Goal: Task Accomplishment & Management: Use online tool/utility

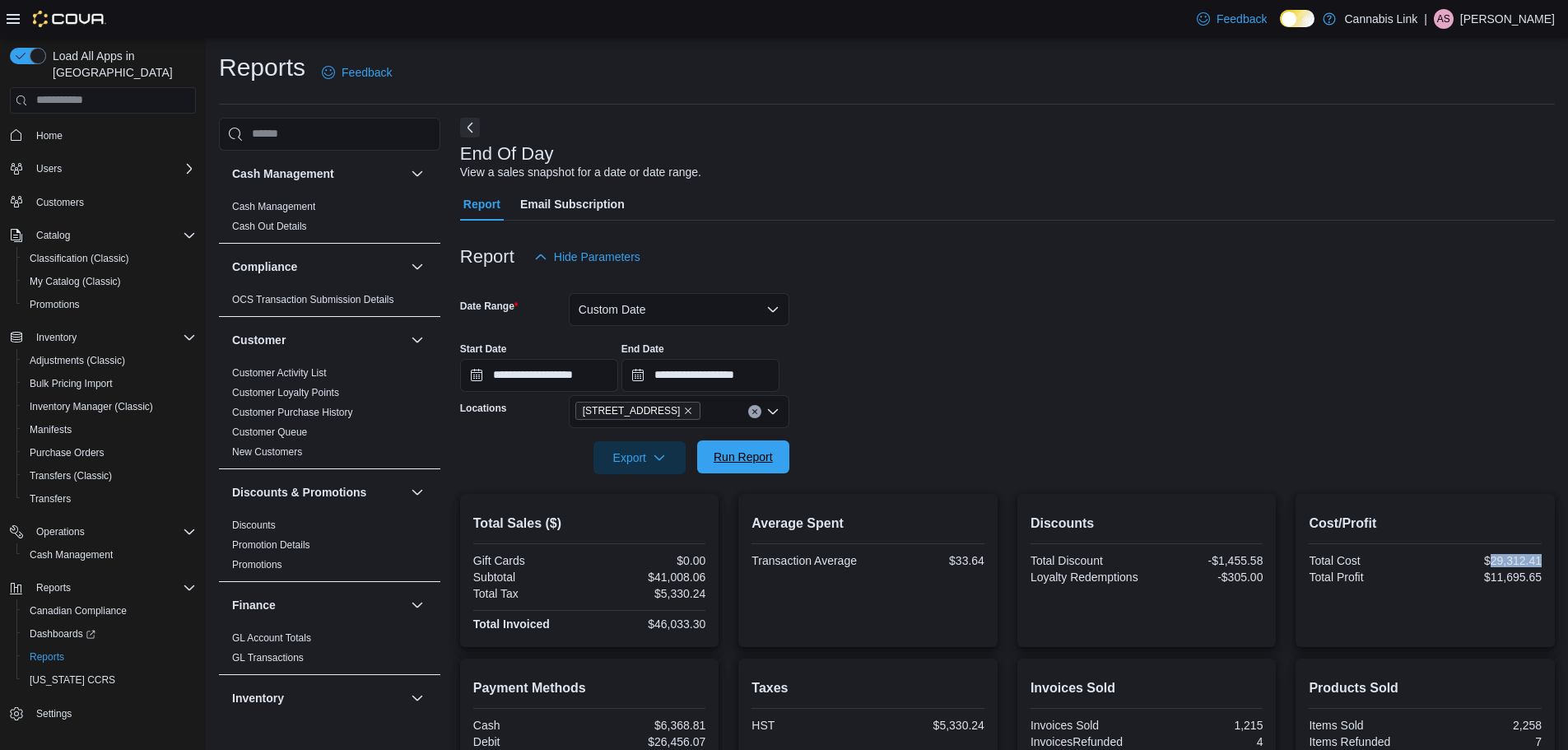
scroll to position [905, 0]
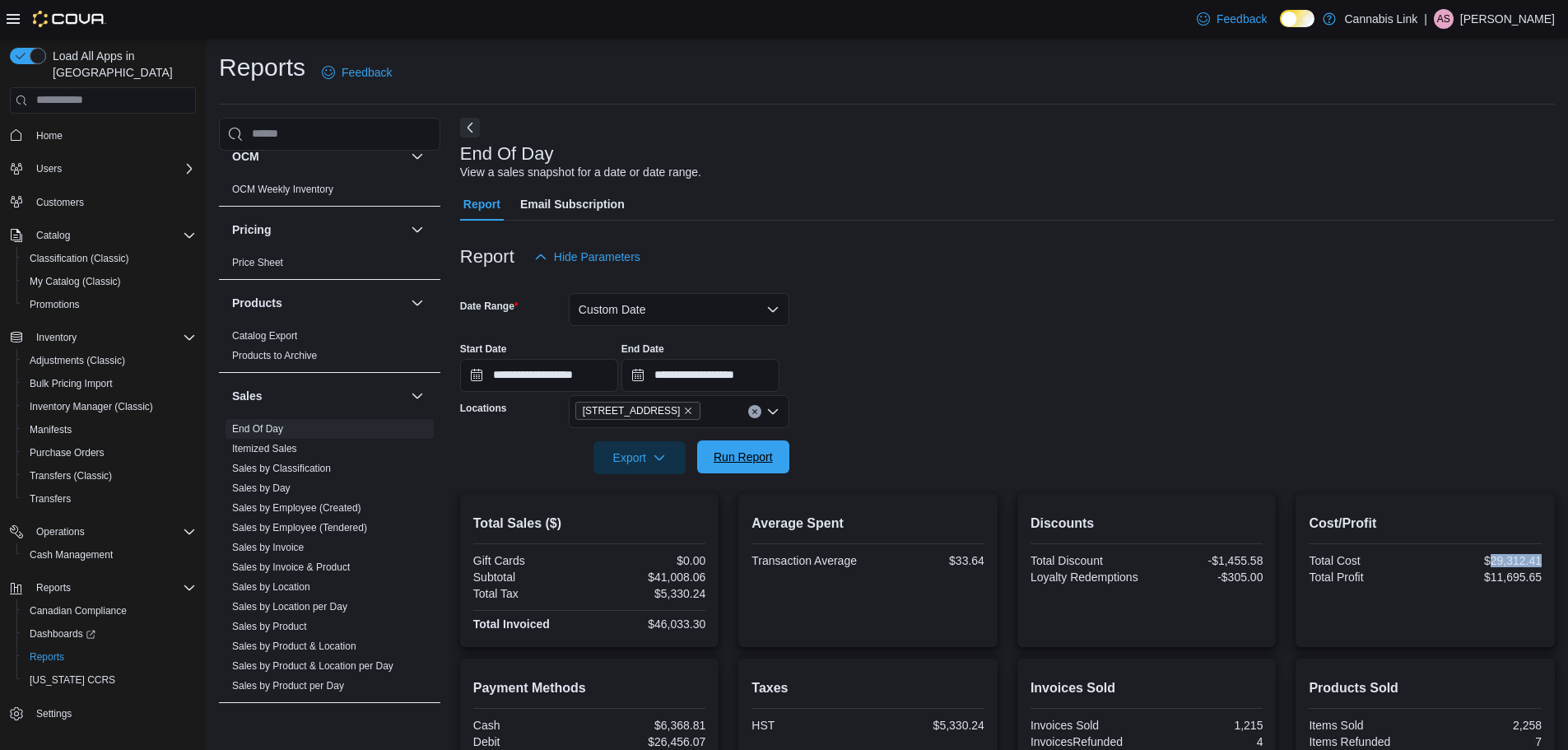
click at [748, 459] on span "Run Report" at bounding box center [743, 456] width 59 height 16
drag, startPoint x: 1554, startPoint y: 560, endPoint x: 1500, endPoint y: 562, distance: 54.0
click at [1500, 562] on div "Cost/Profit Total Cost $29,433.03 Total Profit $11,744.51" at bounding box center [1424, 571] width 260 height 153
copy div "29,433.03"
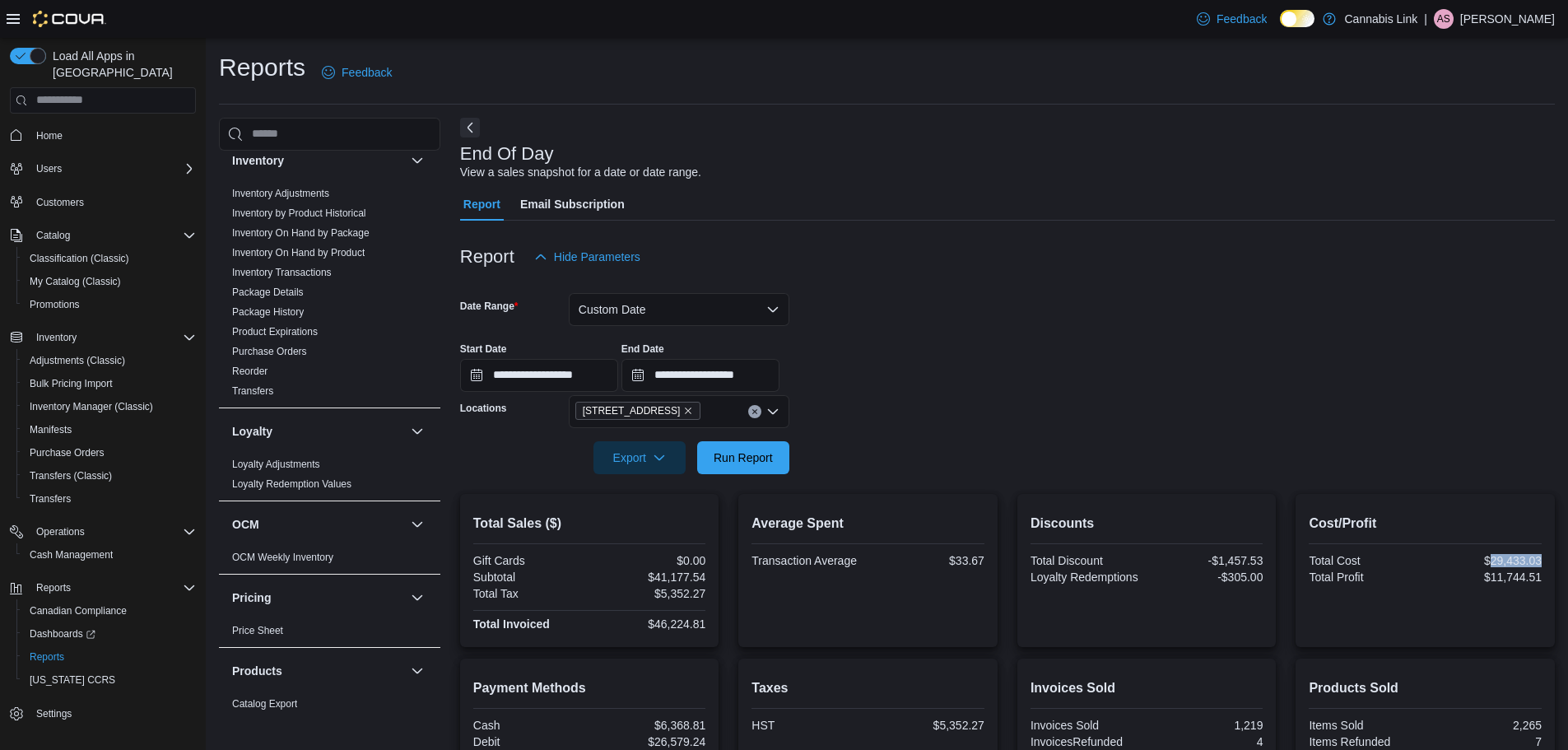
scroll to position [494, 0]
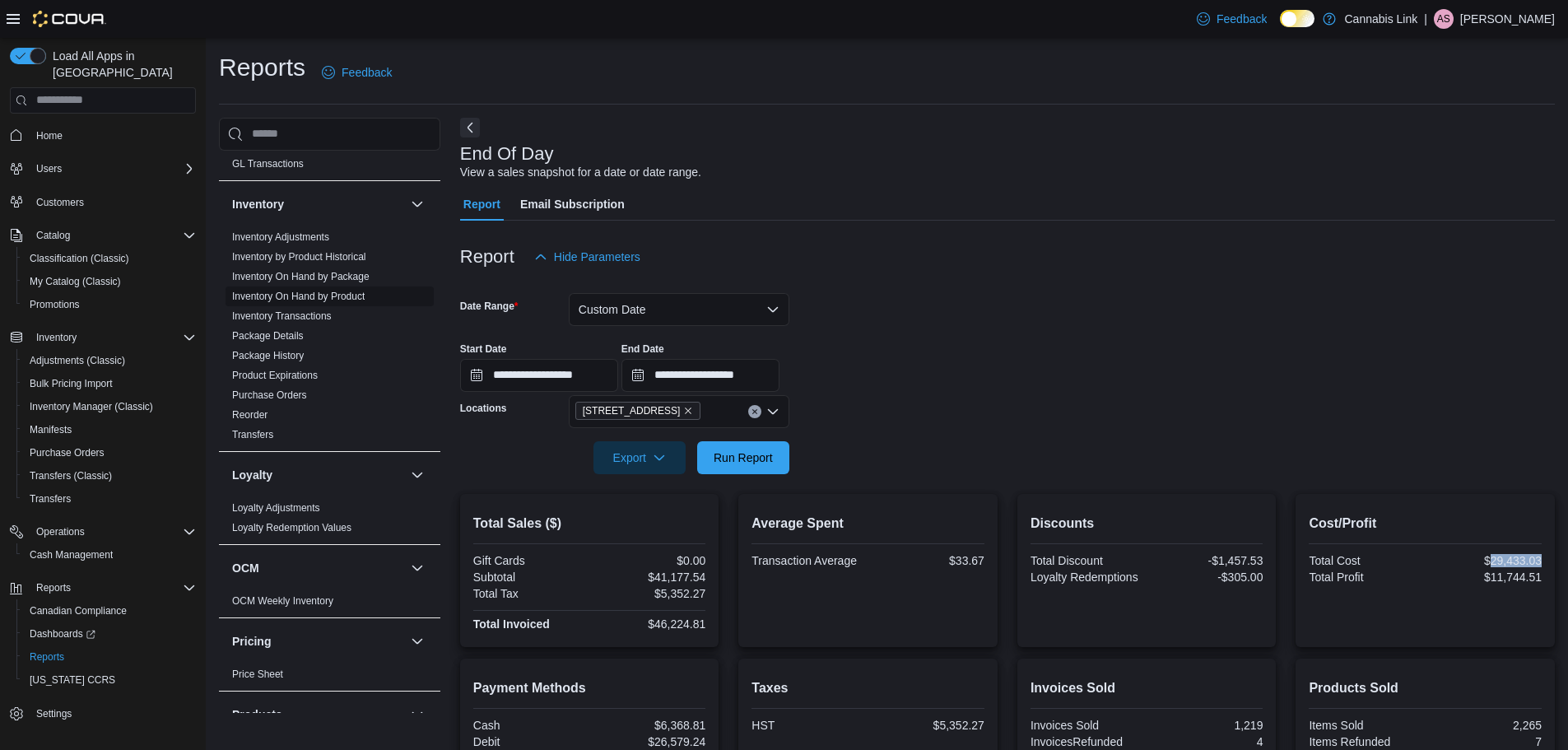
click at [315, 295] on link "Inventory On Hand by Product" at bounding box center [298, 296] width 132 height 11
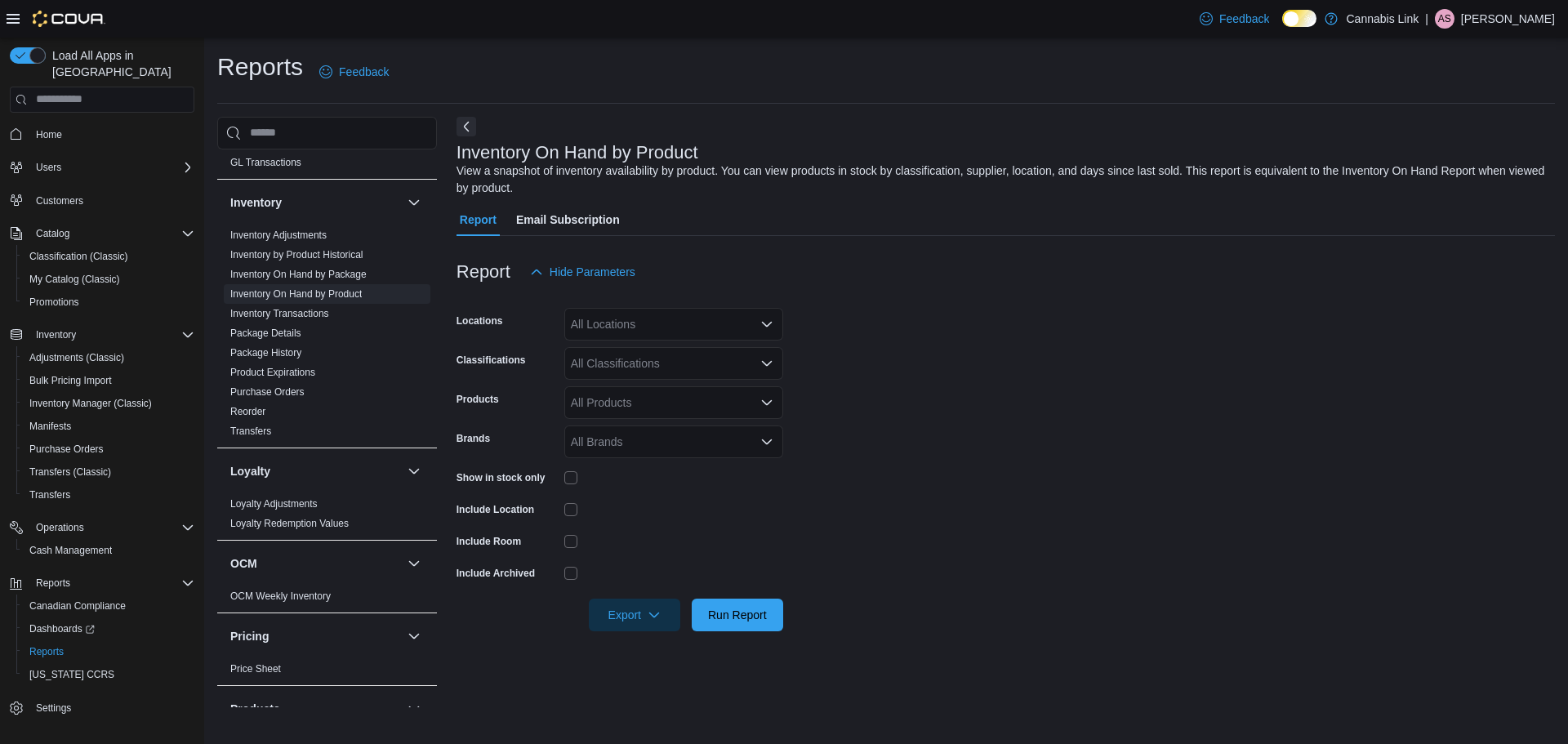
click at [681, 321] on div "All Locations" at bounding box center [674, 324] width 219 height 32
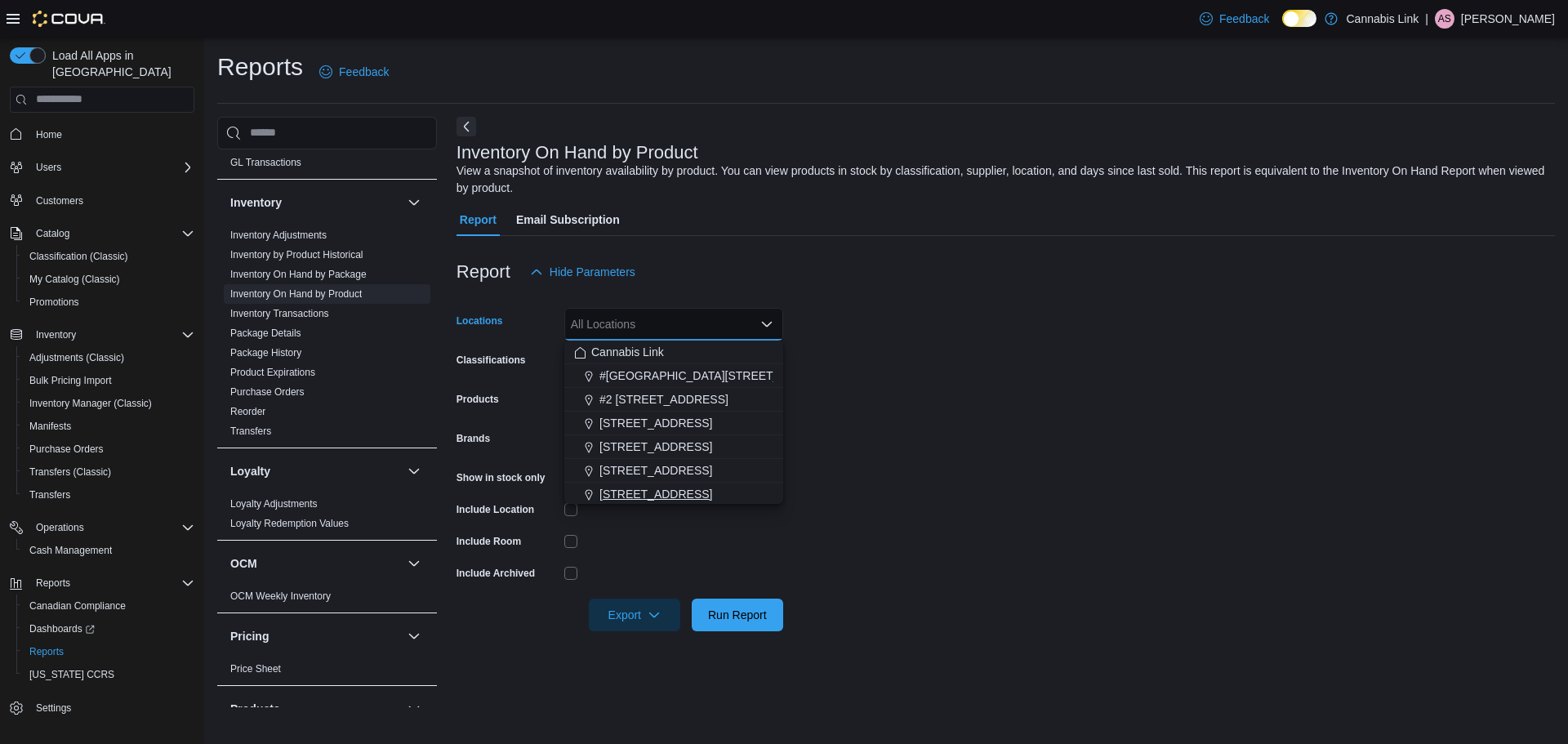
click at [694, 494] on span "[STREET_ADDRESS]" at bounding box center [656, 493] width 113 height 16
click at [605, 492] on form "Locations [STREET_ADDRESS] Selected. [STREET_ADDRESS] W. Press Backspace to del…" at bounding box center [1005, 459] width 1099 height 343
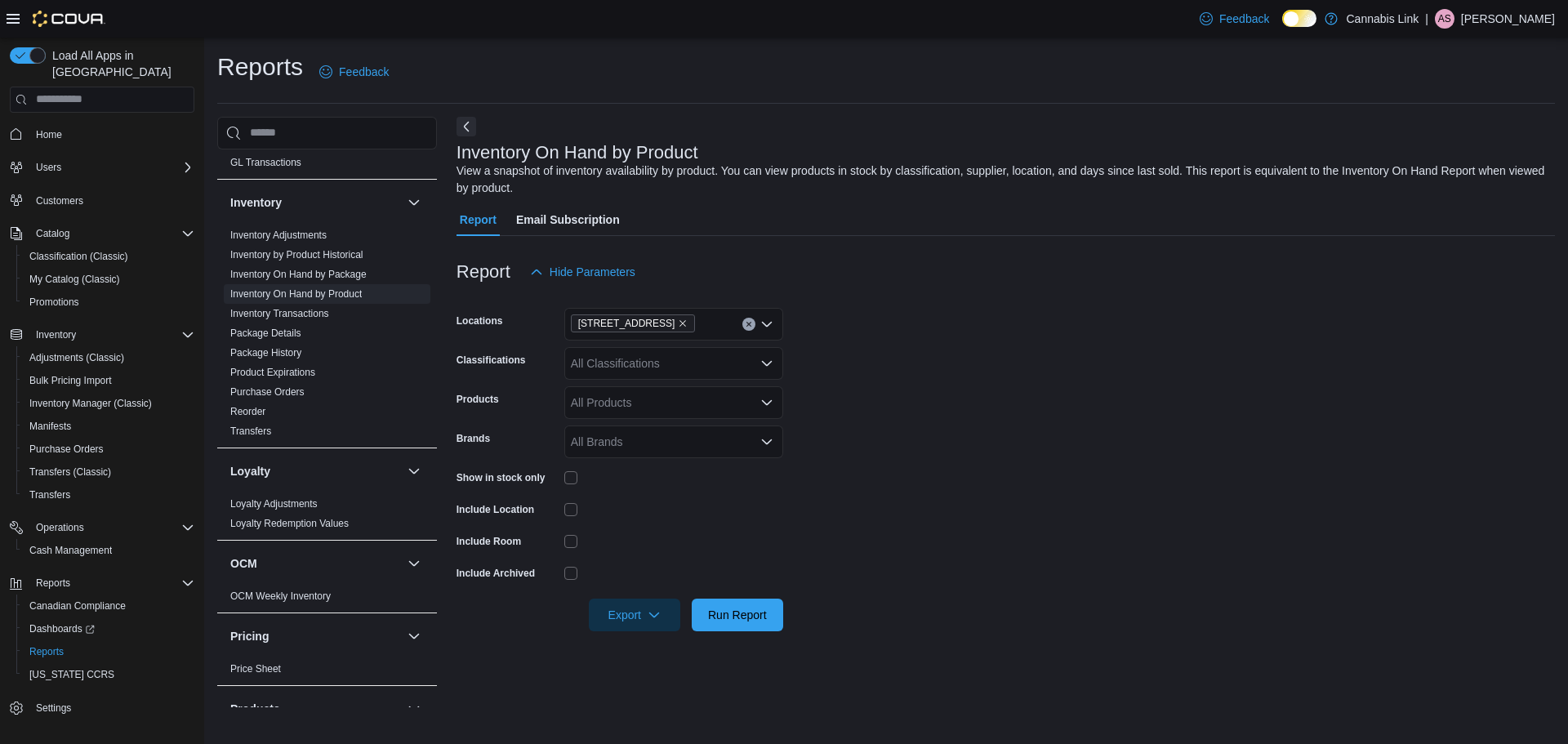
click at [566, 478] on div "Show in stock only" at bounding box center [620, 477] width 327 height 26
click at [726, 616] on span "Run Report" at bounding box center [737, 614] width 59 height 16
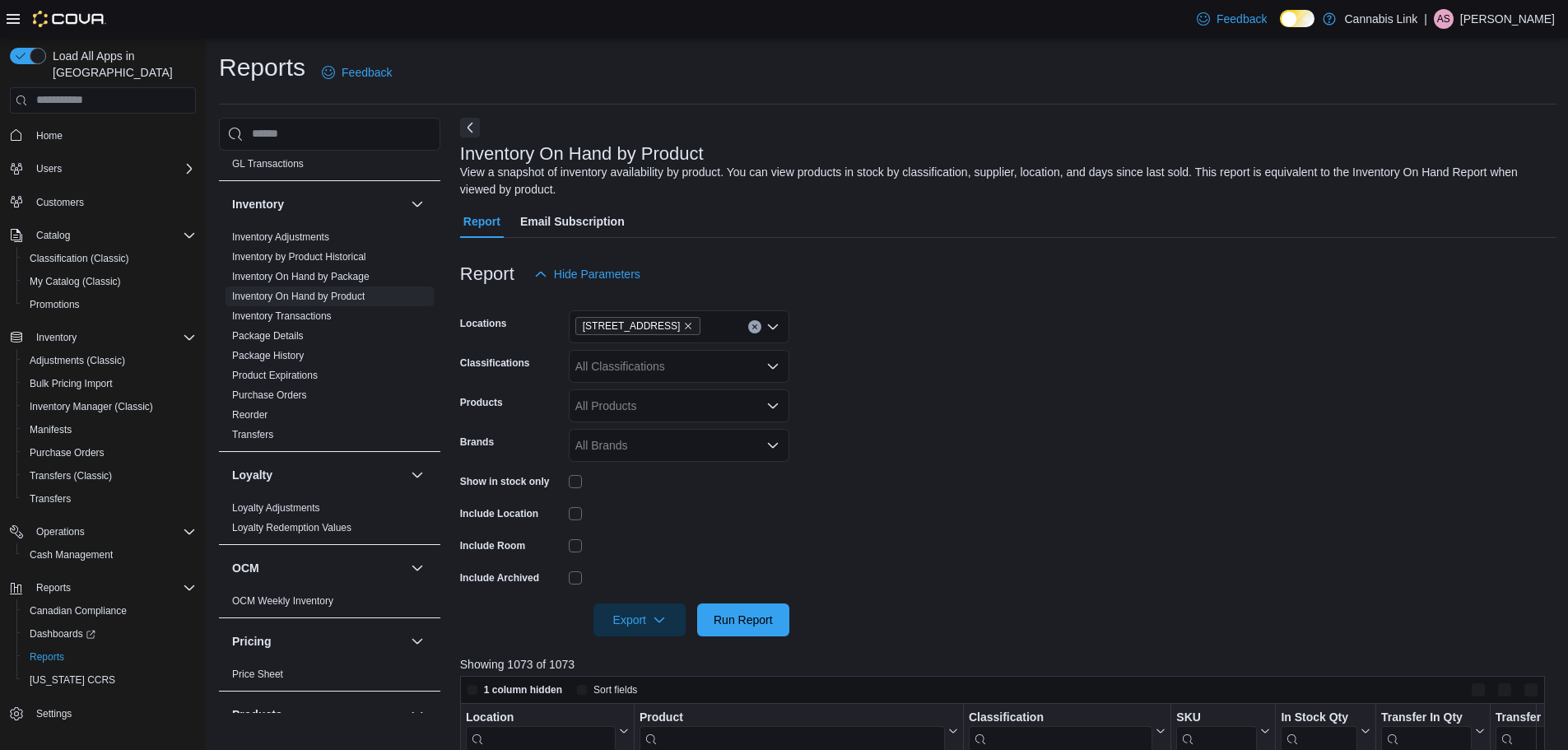
scroll to position [165, 0]
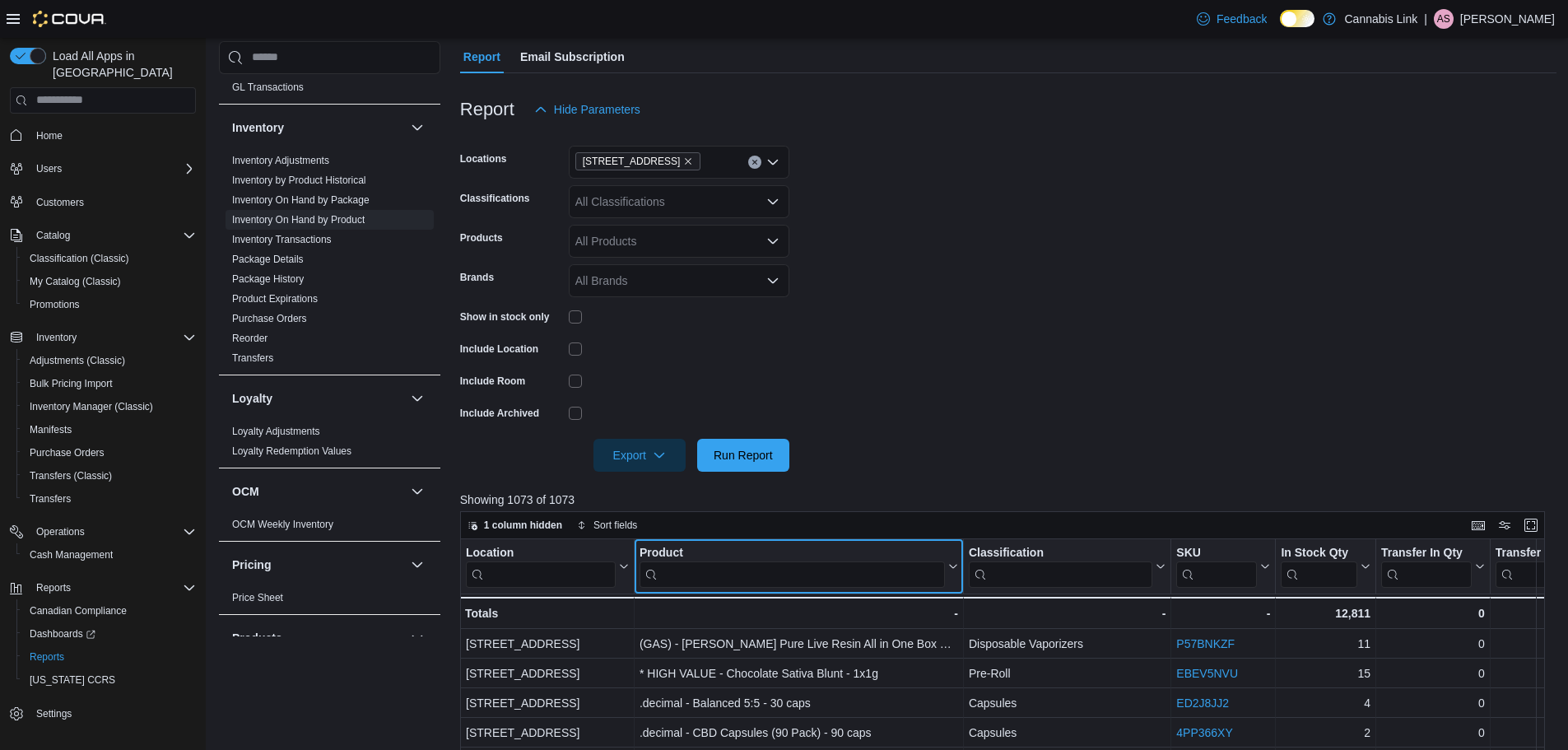
click at [862, 562] on input "search" at bounding box center [792, 573] width 306 height 26
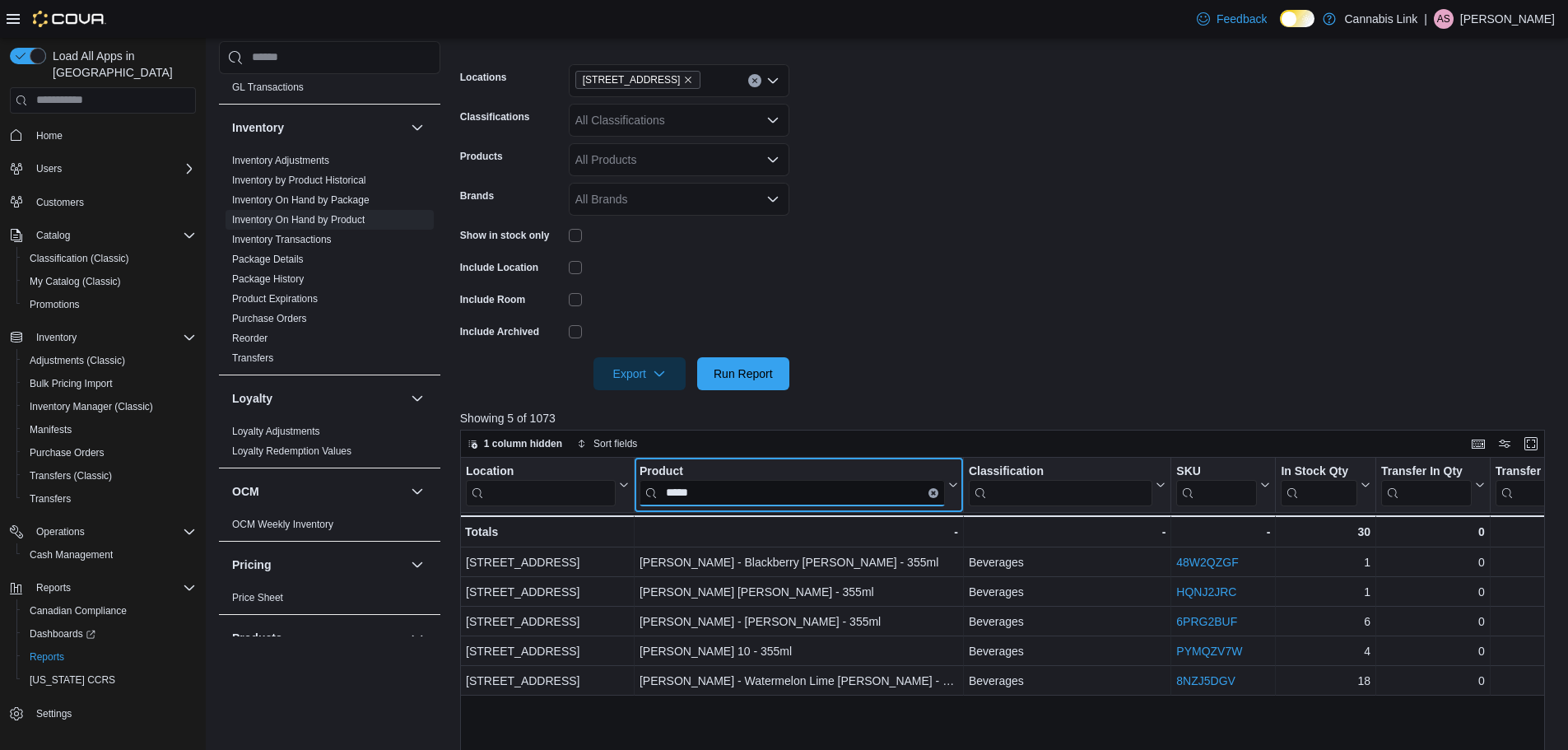
scroll to position [247, 0]
type input "*****"
click at [946, 296] on form "Locations [STREET_ADDRESS] Classifications All Classifications Products All Pro…" at bounding box center [1008, 216] width 1097 height 346
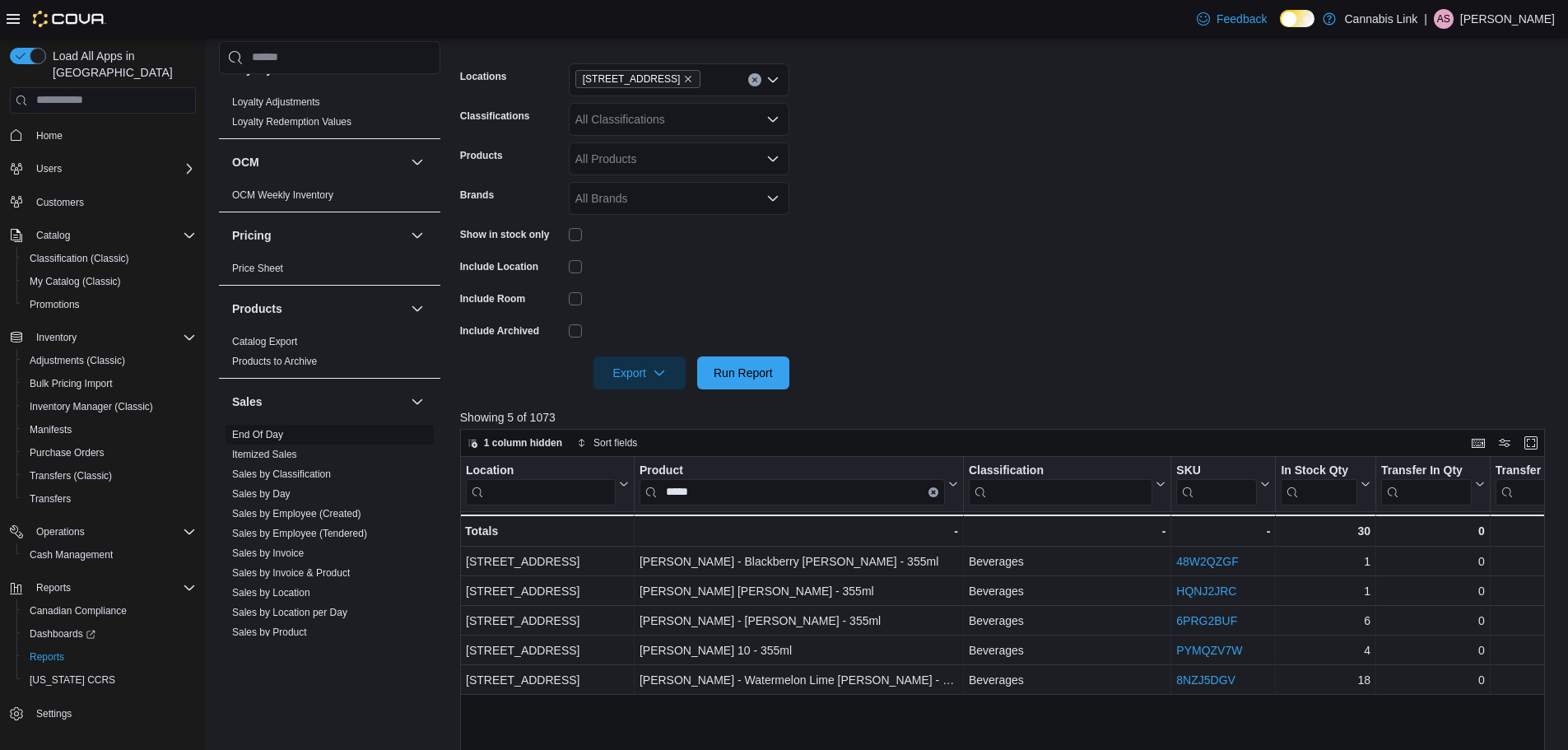
click at [263, 427] on span "End Of Day" at bounding box center [329, 434] width 208 height 20
click at [263, 429] on link "End Of Day" at bounding box center [257, 435] width 51 height 11
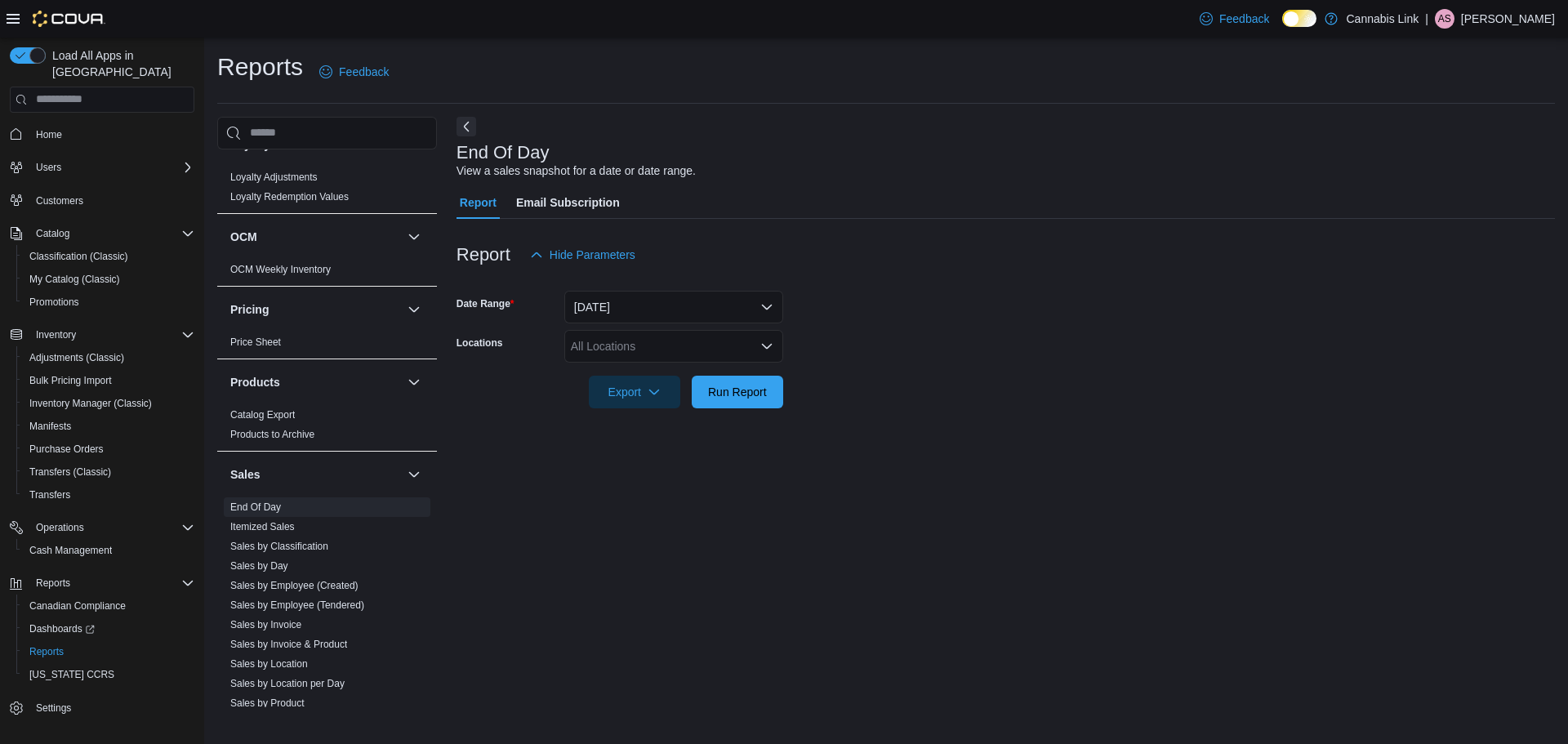
click at [616, 276] on div at bounding box center [1005, 280] width 1099 height 20
click at [619, 299] on button "[DATE]" at bounding box center [674, 307] width 219 height 32
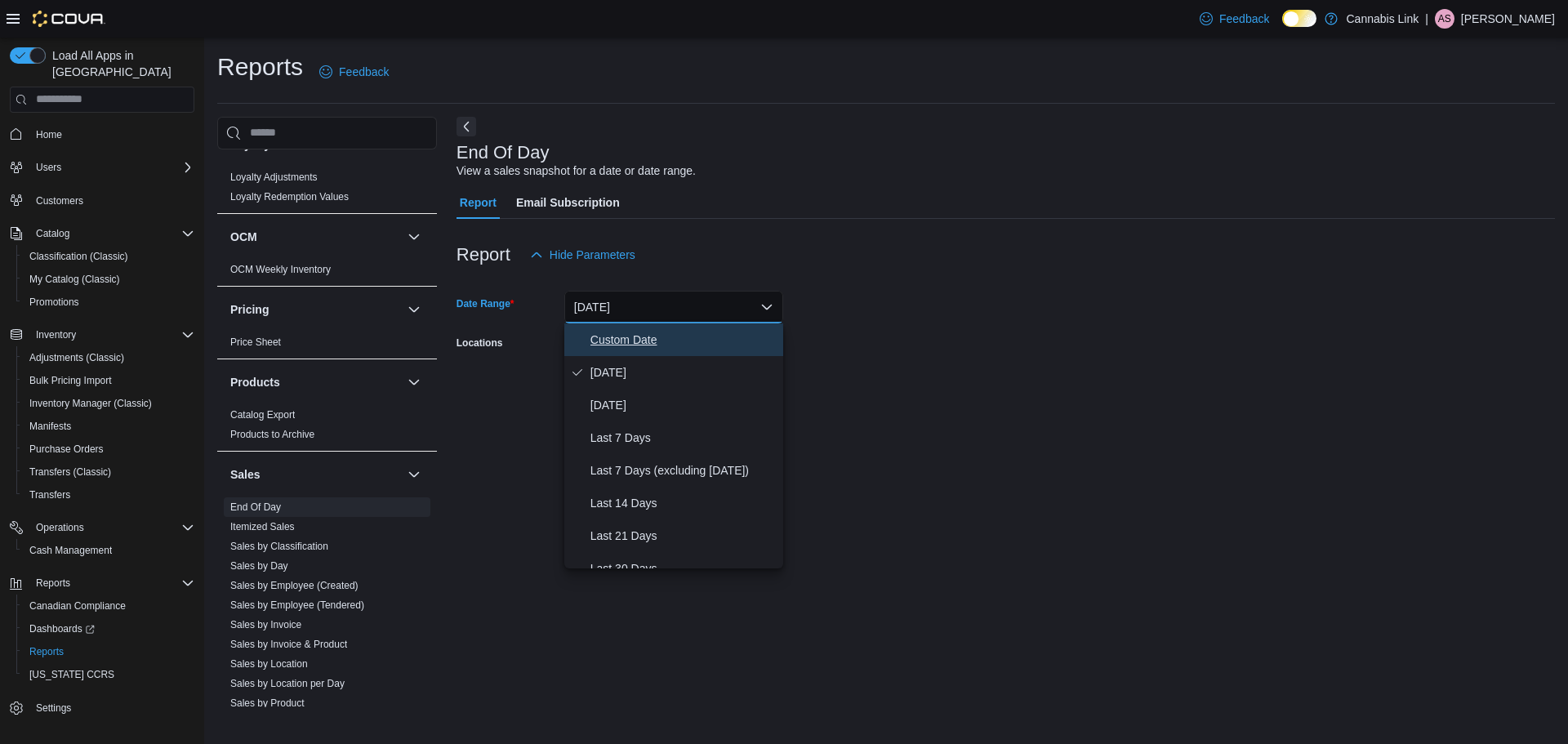
click at [637, 339] on span "Custom Date" at bounding box center [683, 339] width 186 height 20
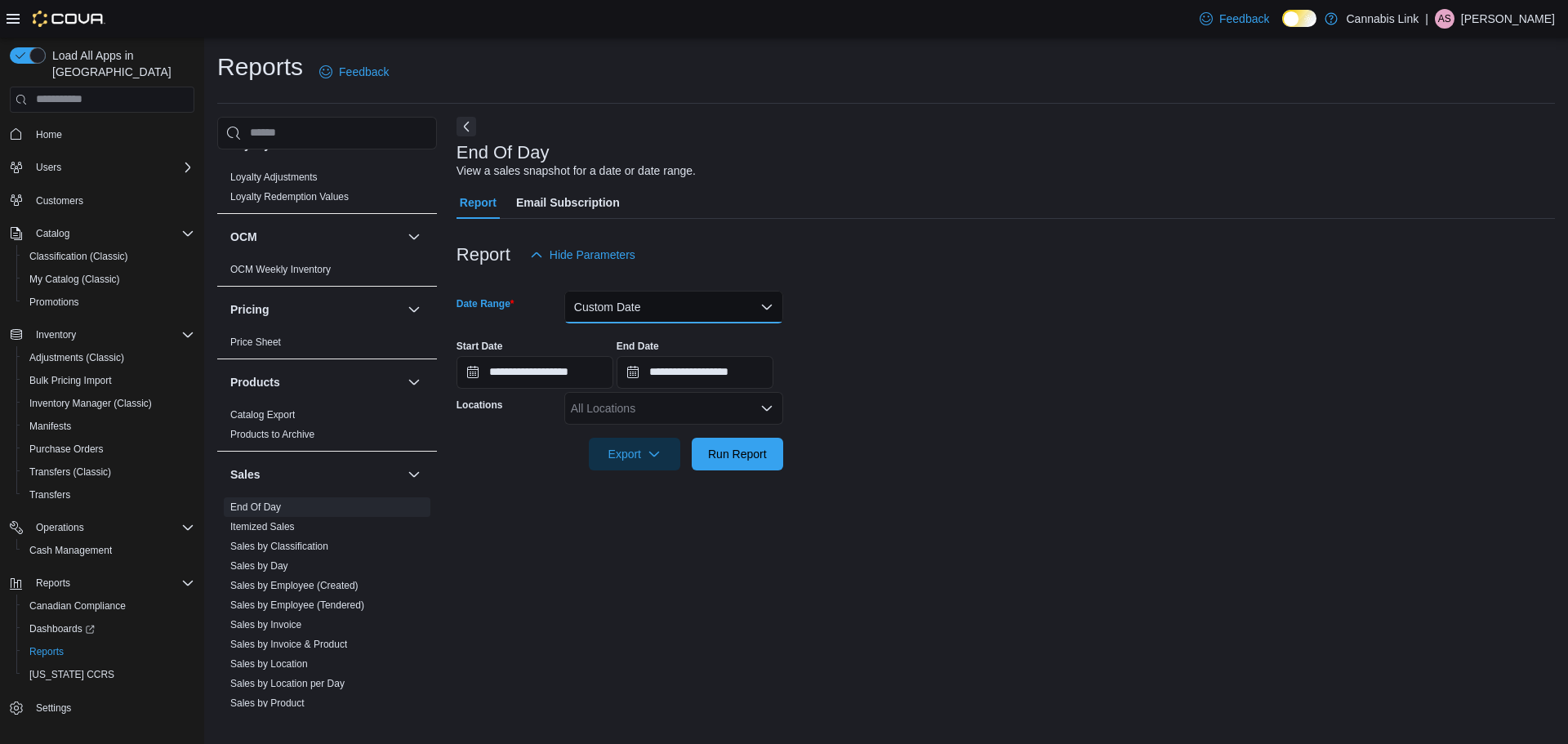
click at [635, 310] on button "Custom Date" at bounding box center [674, 307] width 219 height 32
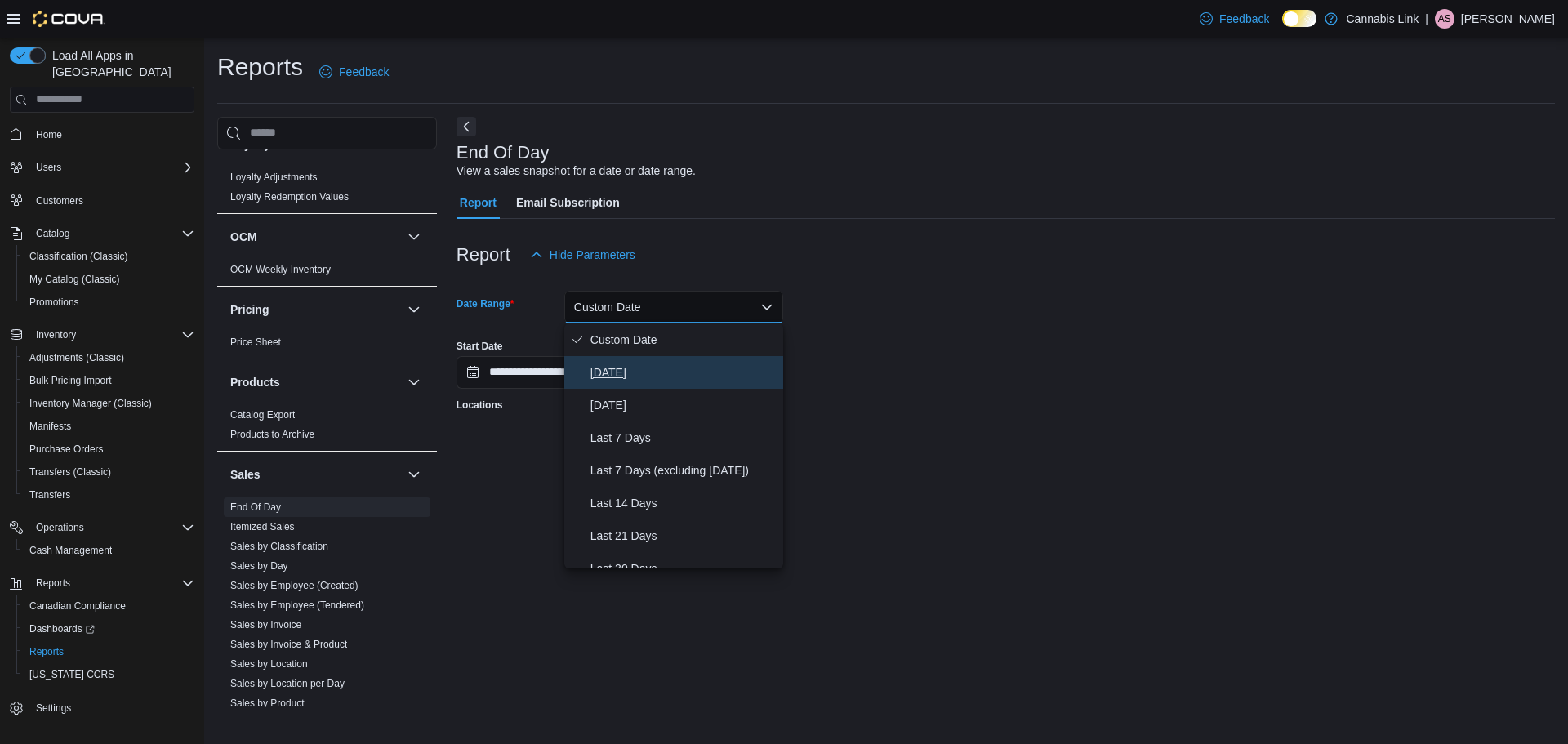
click at [636, 370] on span "[DATE]" at bounding box center [683, 372] width 186 height 20
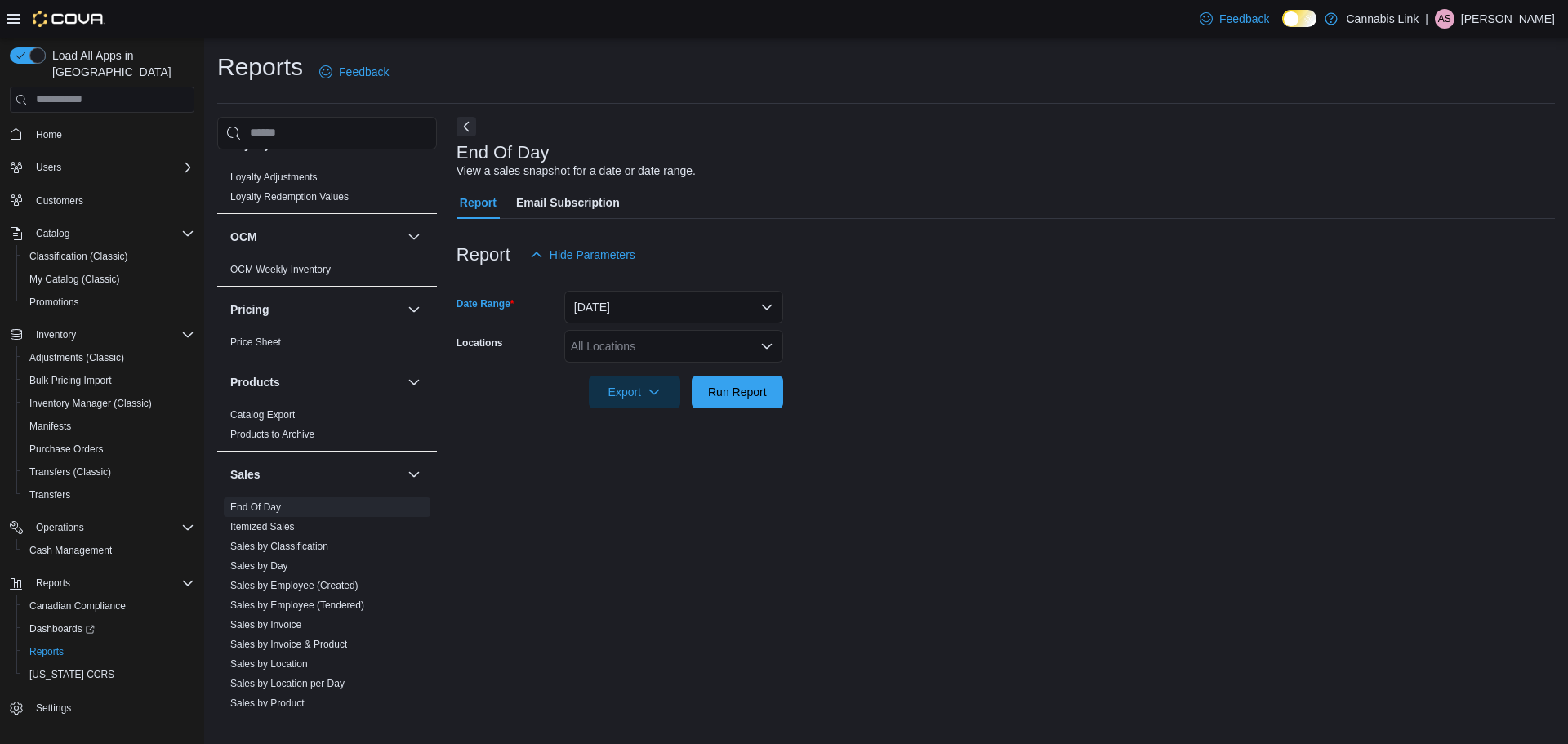
click at [610, 336] on div "All Locations" at bounding box center [674, 346] width 219 height 32
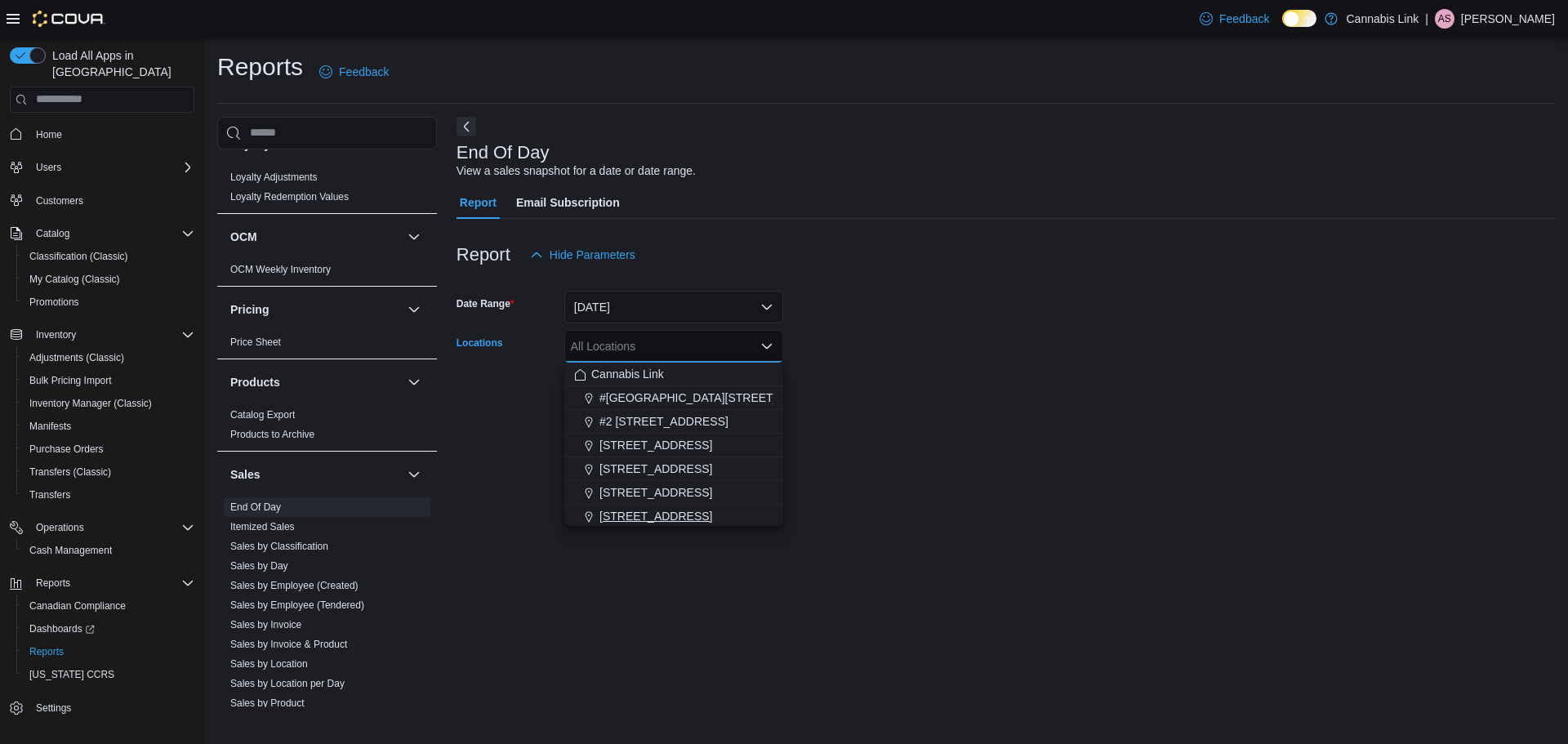
click at [624, 514] on span "[STREET_ADDRESS]" at bounding box center [656, 515] width 113 height 16
click at [629, 544] on div "End Of Day View a sales snapshot for a date or date range. Report Email Subscri…" at bounding box center [1005, 411] width 1099 height 590
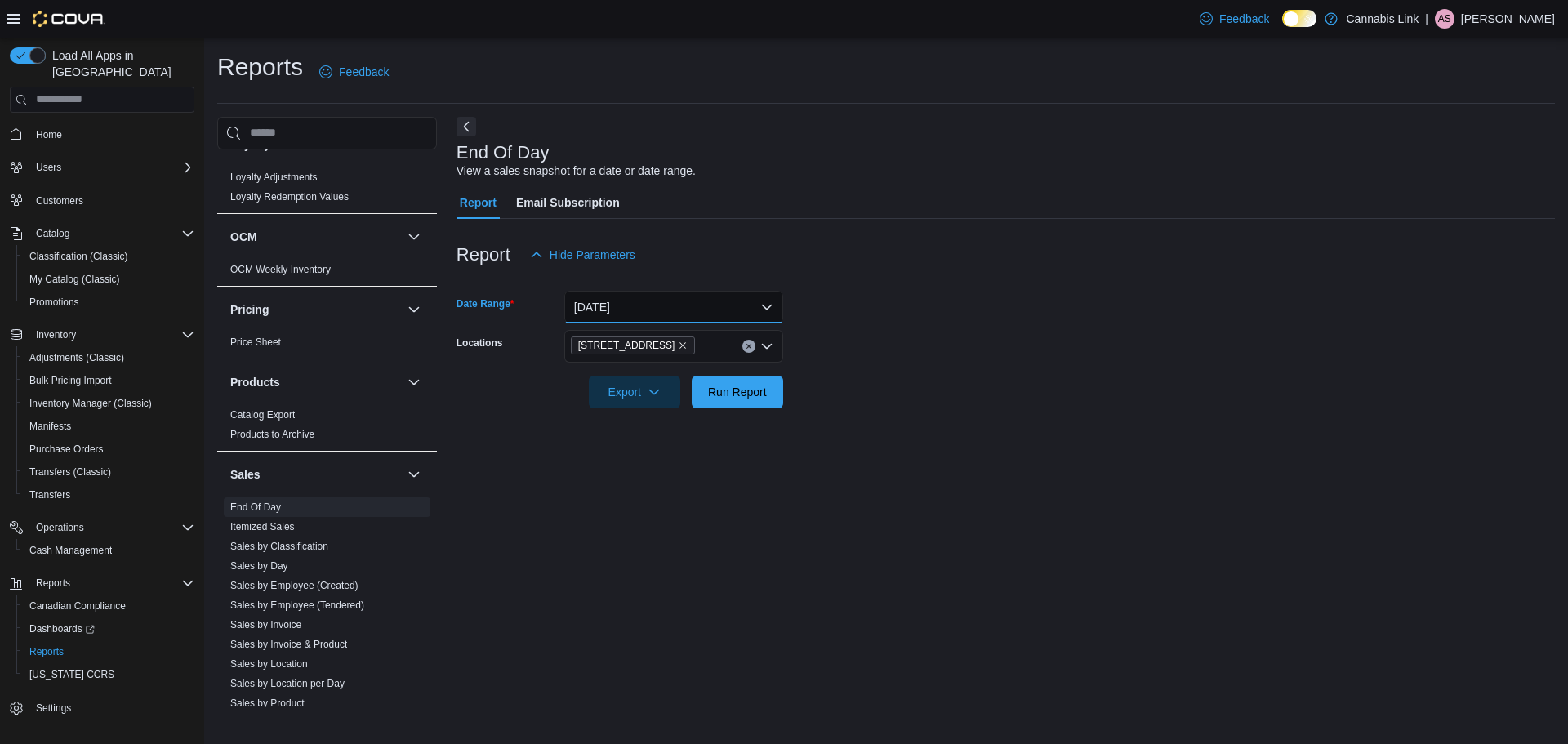
click at [645, 299] on button "[DATE]" at bounding box center [674, 307] width 219 height 32
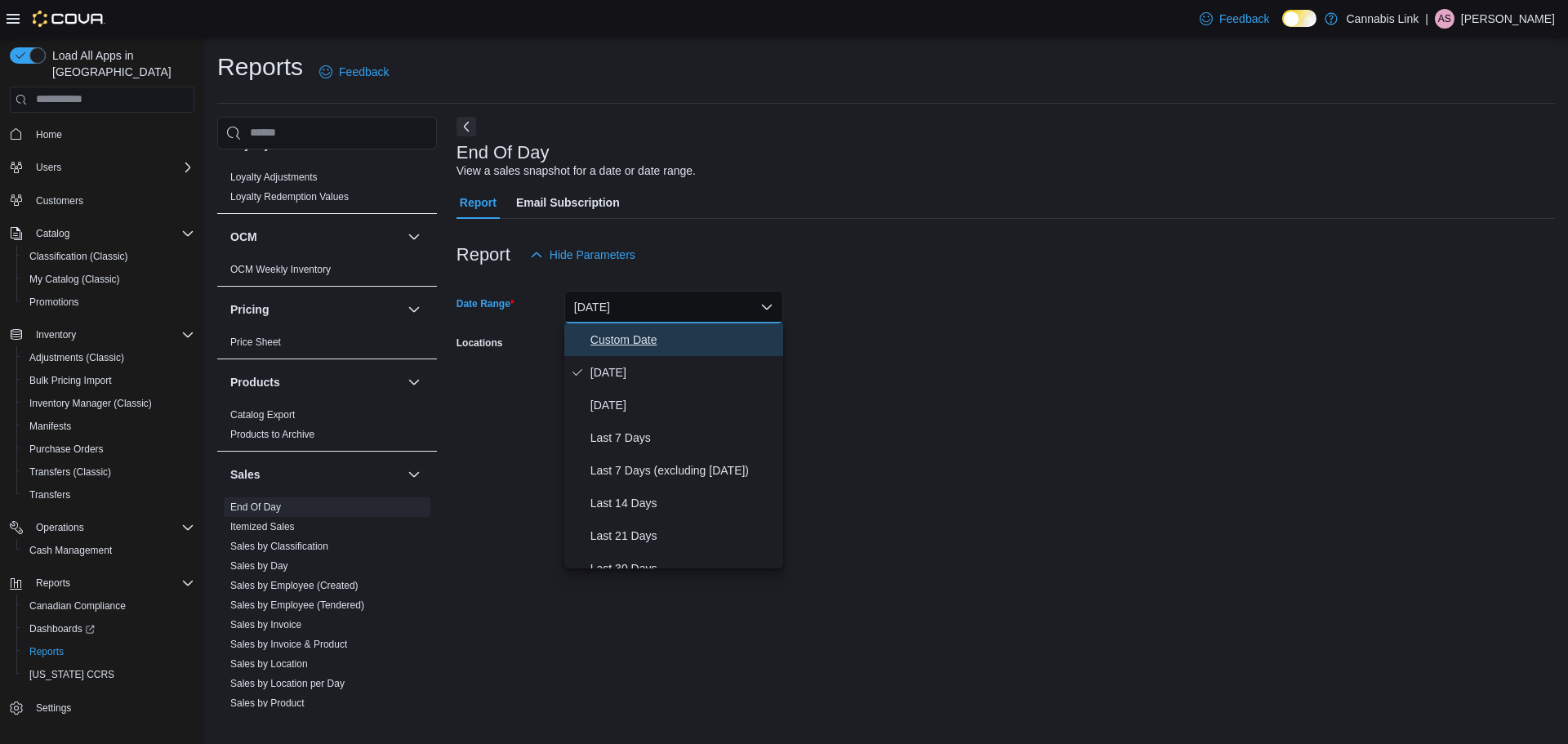
click at [645, 346] on span "Custom Date" at bounding box center [683, 339] width 186 height 20
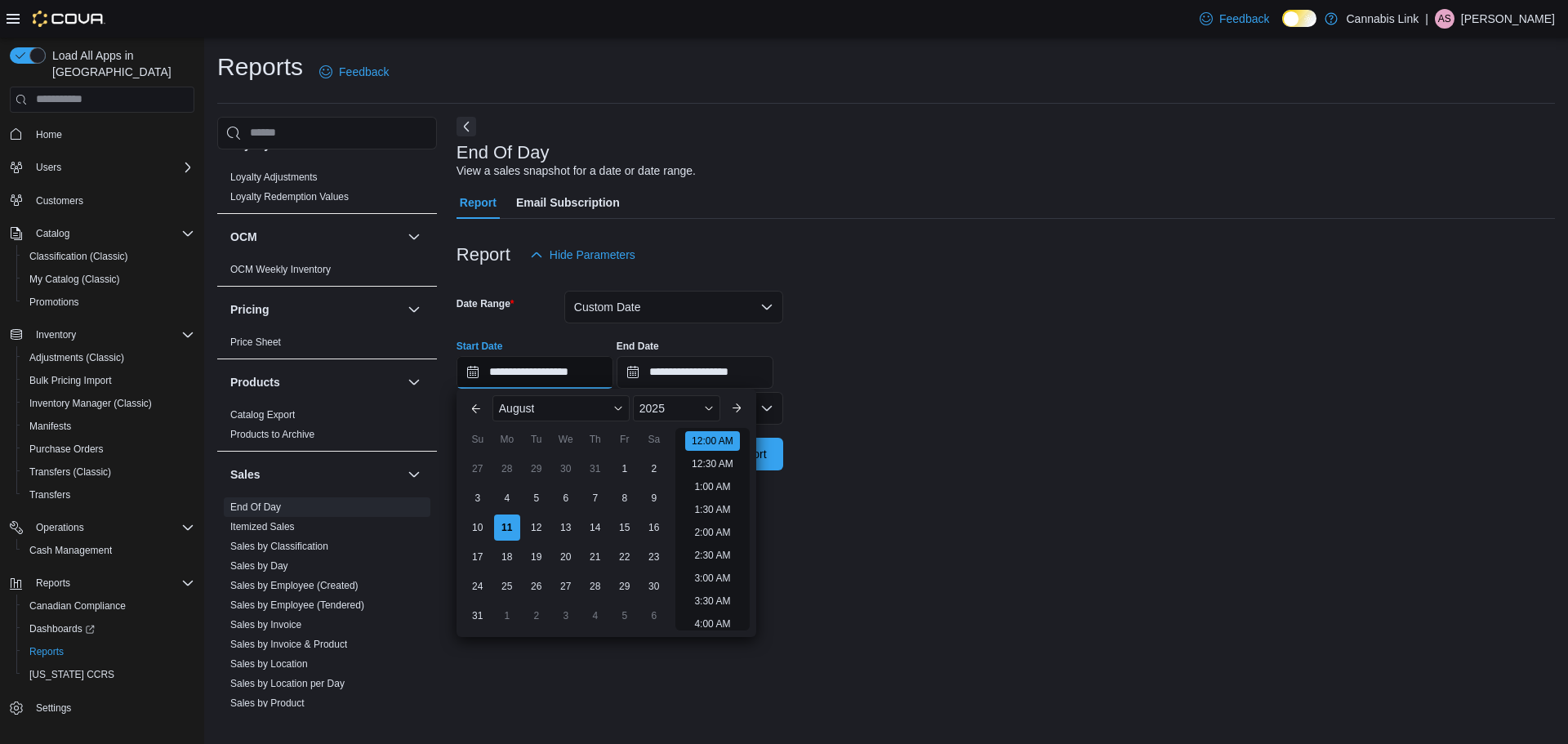
click at [525, 361] on input "**********" at bounding box center [534, 372] width 157 height 32
click at [512, 497] on div "4" at bounding box center [507, 498] width 29 height 29
type input "**********"
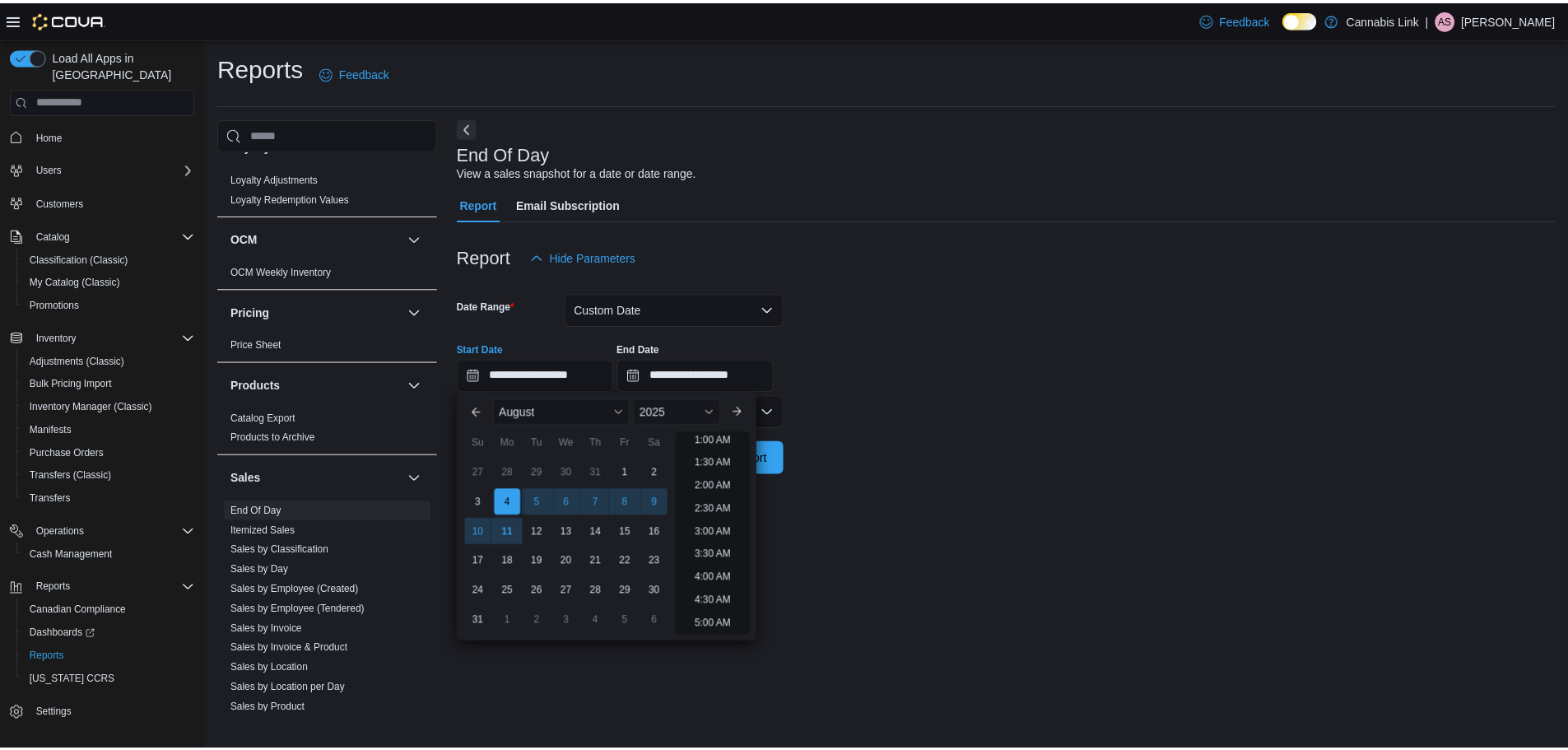
scroll to position [3, 0]
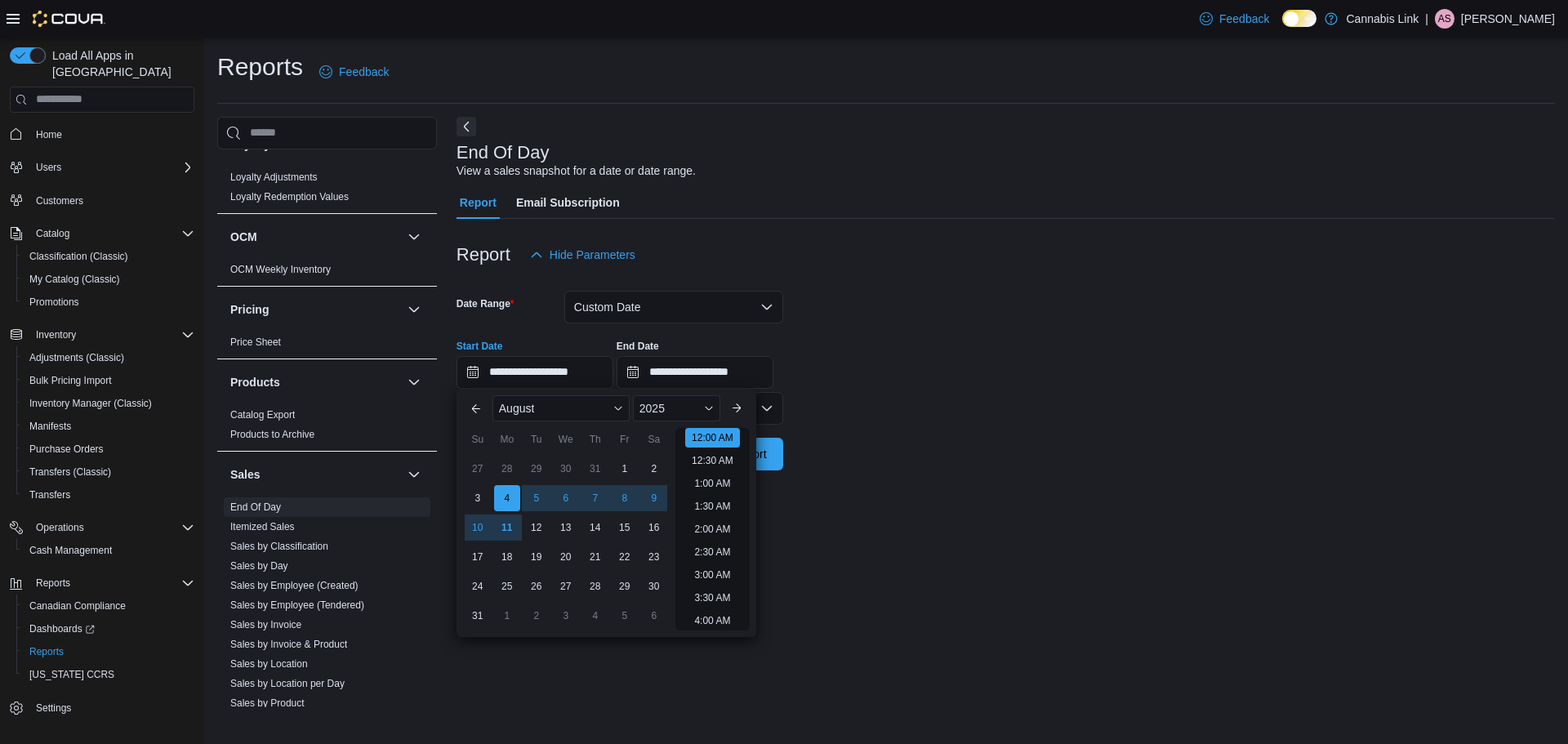
click at [956, 380] on div "**********" at bounding box center [1005, 357] width 1099 height 62
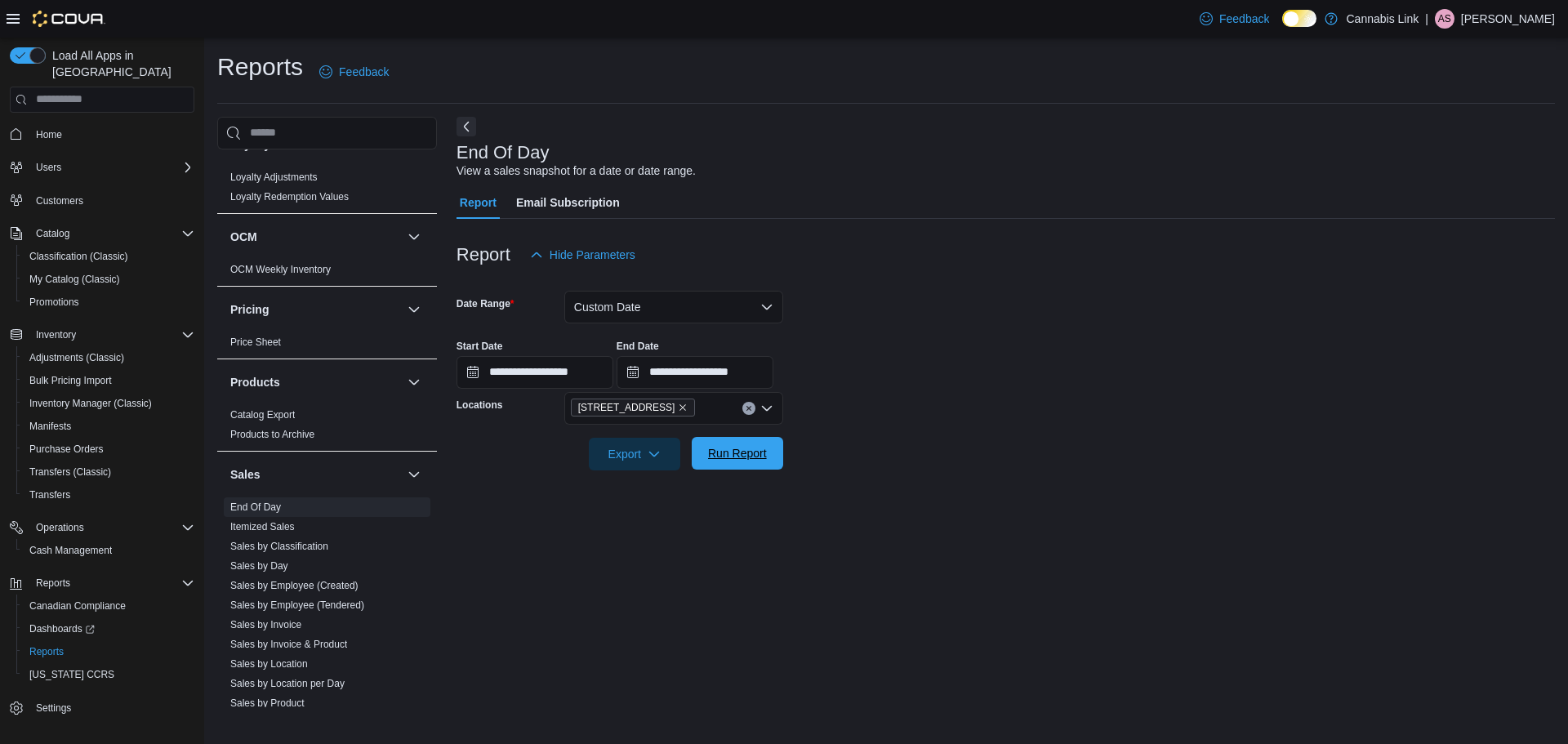
click at [719, 449] on span "Run Report" at bounding box center [737, 452] width 59 height 16
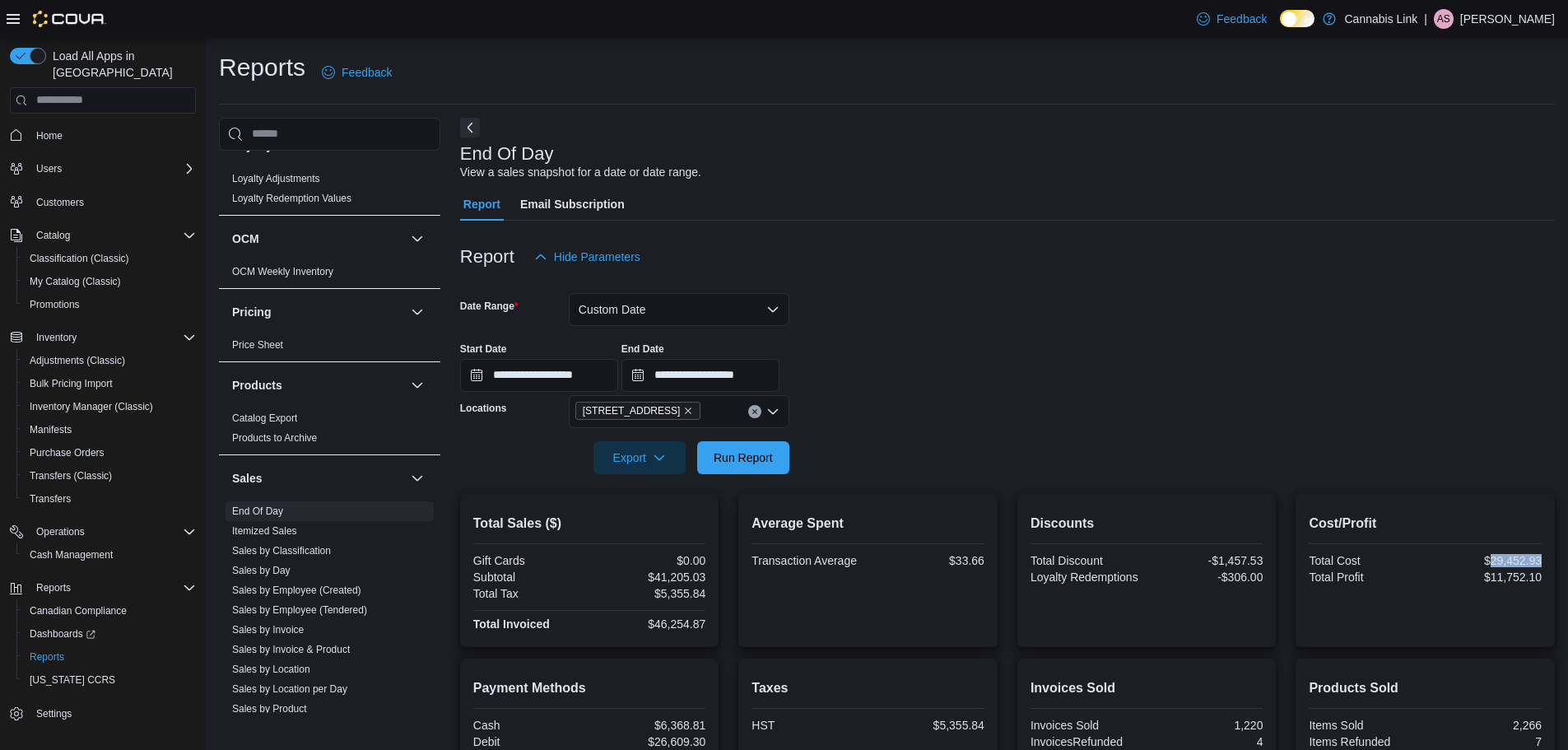
drag, startPoint x: 1557, startPoint y: 559, endPoint x: 1506, endPoint y: 561, distance: 51.0
click at [1506, 561] on div "Cost/Profit Total Cost $29,452.93 Total Profit $11,752.10" at bounding box center [1424, 571] width 260 height 153
copy div "29,452.93"
click at [920, 322] on form "**********" at bounding box center [1007, 374] width 1095 height 201
click at [1316, 366] on div "**********" at bounding box center [1007, 360] width 1095 height 62
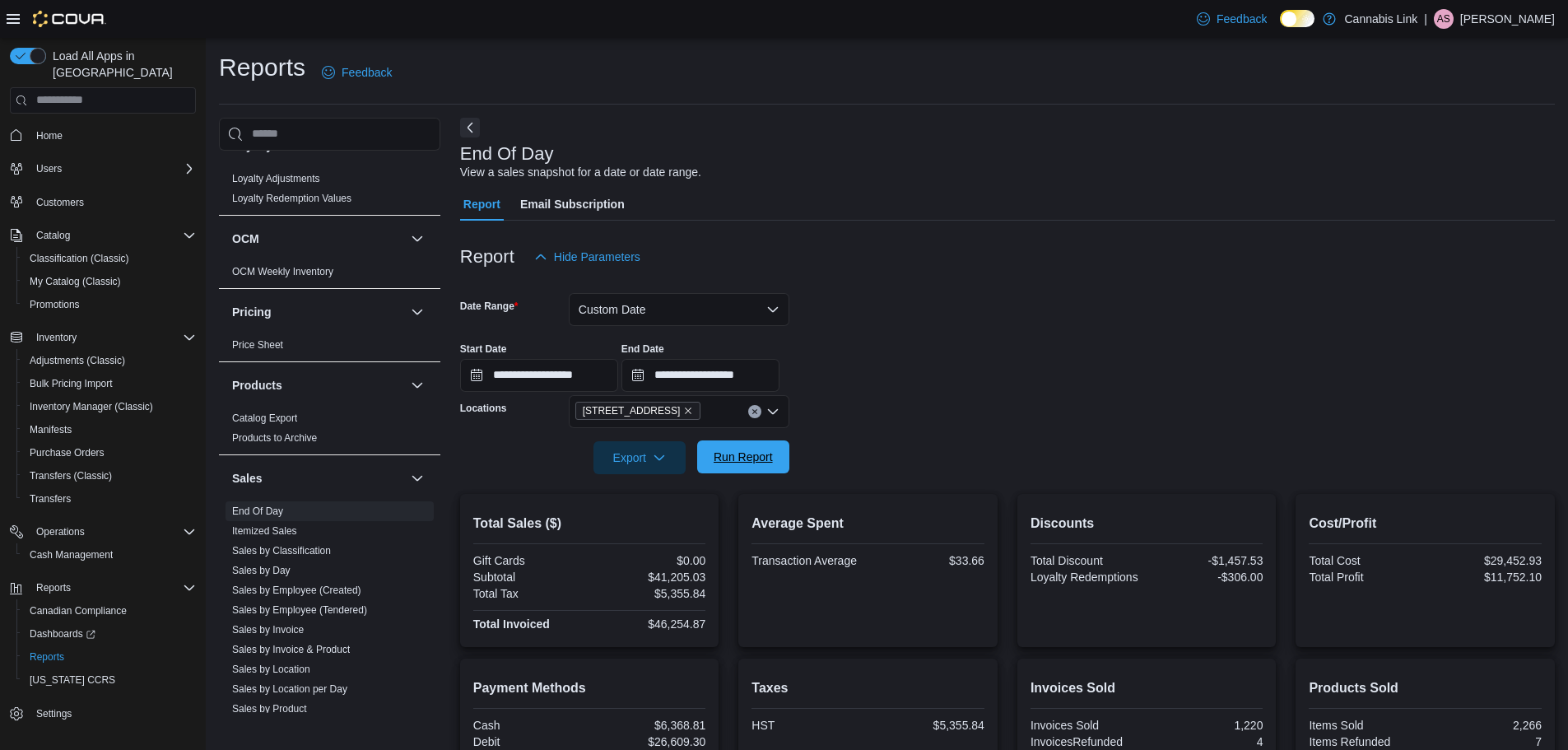
click at [762, 456] on span "Run Report" at bounding box center [743, 456] width 59 height 16
drag, startPoint x: 1553, startPoint y: 559, endPoint x: 1499, endPoint y: 559, distance: 54.0
click at [1499, 559] on div "Cost/Profit Total Cost $29,467.75 Total Profit $11,758.77" at bounding box center [1424, 571] width 260 height 153
copy div "$29,467.75"
click at [765, 461] on span "Run Report" at bounding box center [743, 456] width 59 height 16
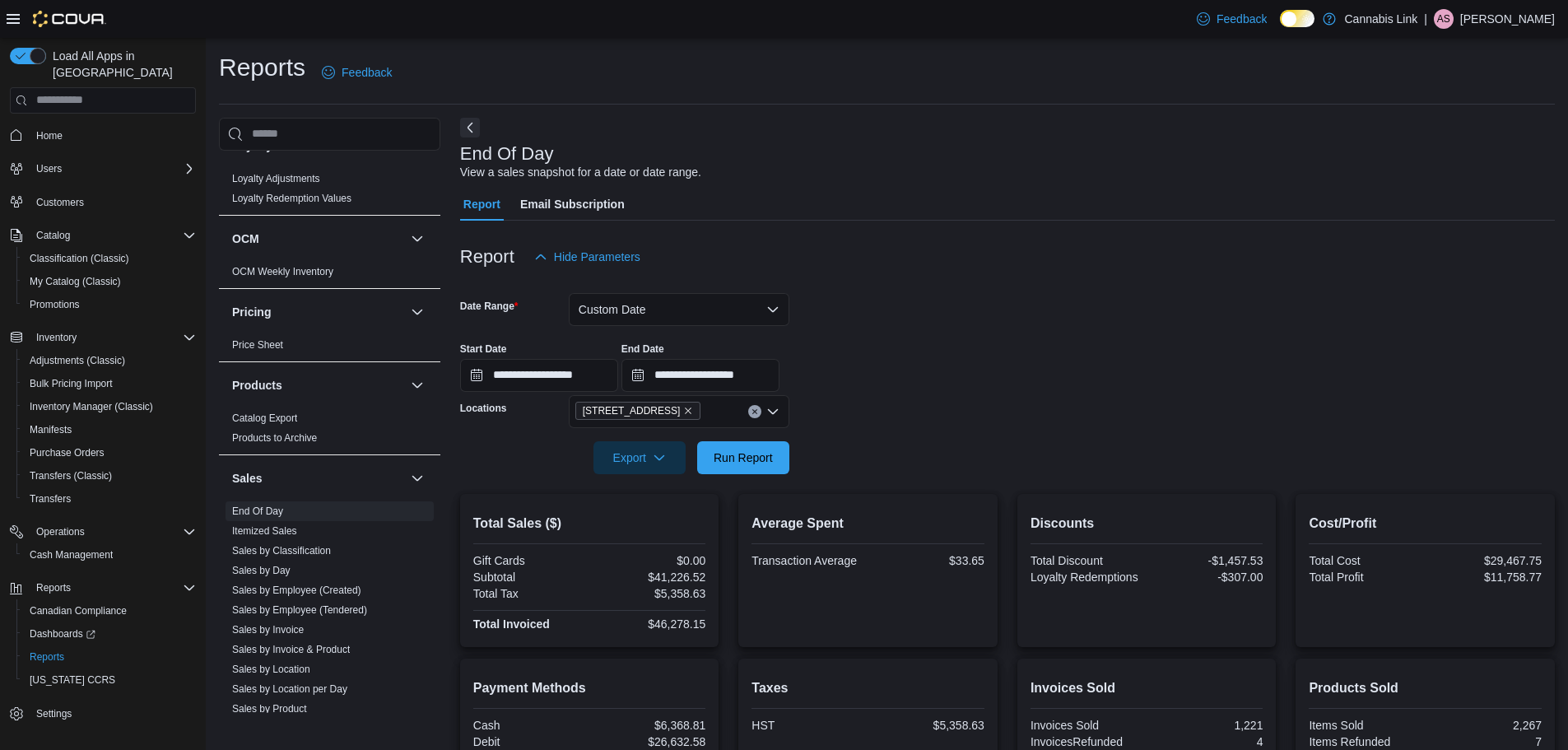
click at [1232, 392] on div at bounding box center [1007, 393] width 1095 height 3
